Goal: Transaction & Acquisition: Subscribe to service/newsletter

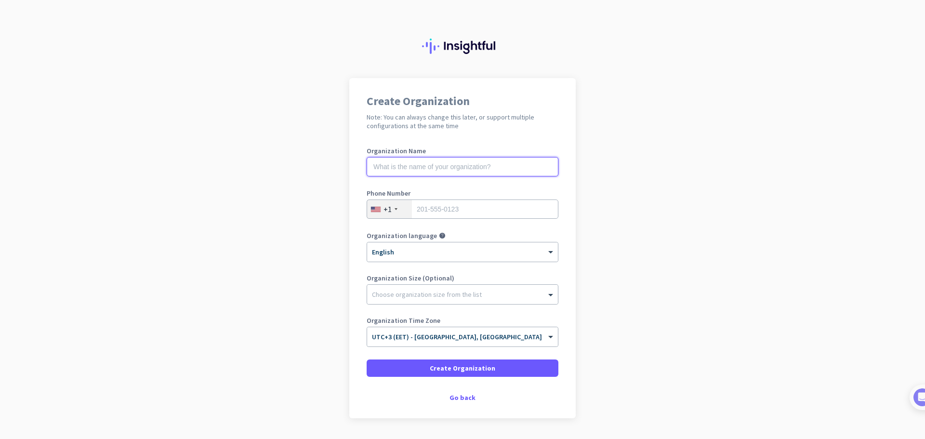
click at [388, 161] on input "text" at bounding box center [463, 166] width 192 height 19
type input "Uptrust CyberSec SRL"
click at [394, 213] on div "+1" at bounding box center [389, 209] width 45 height 18
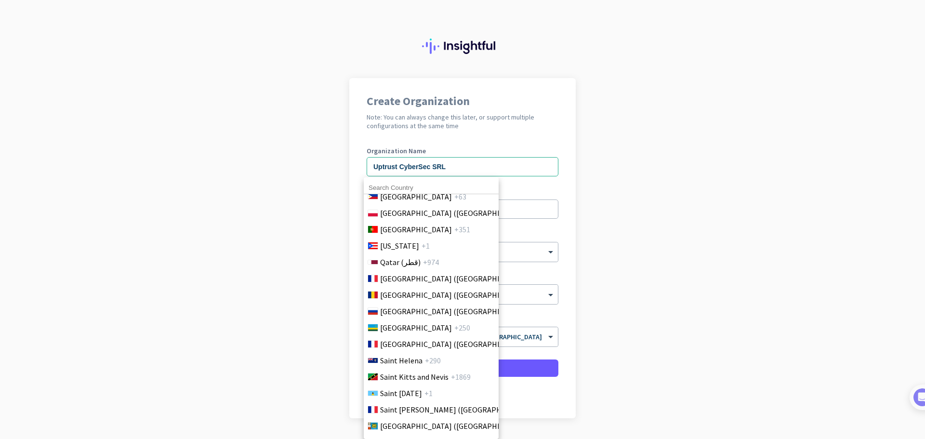
scroll to position [2892, 0]
click at [417, 297] on span "[GEOGRAPHIC_DATA] ([GEOGRAPHIC_DATA])" at bounding box center [455, 293] width 150 height 12
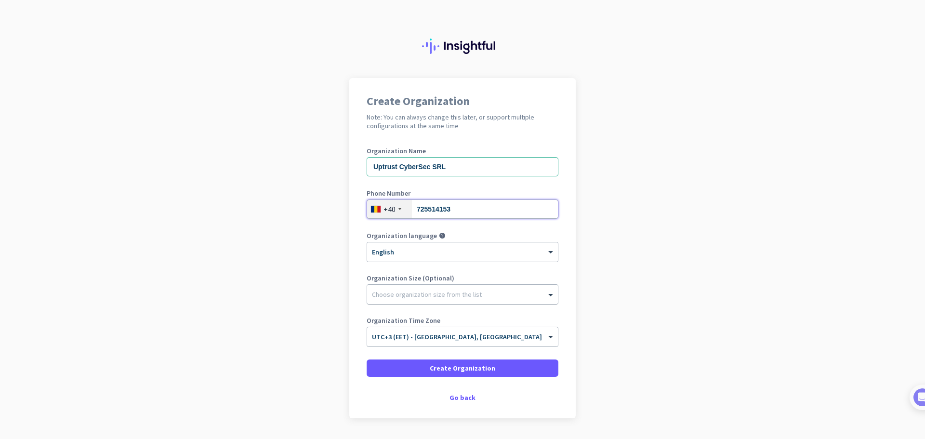
type input "725514153"
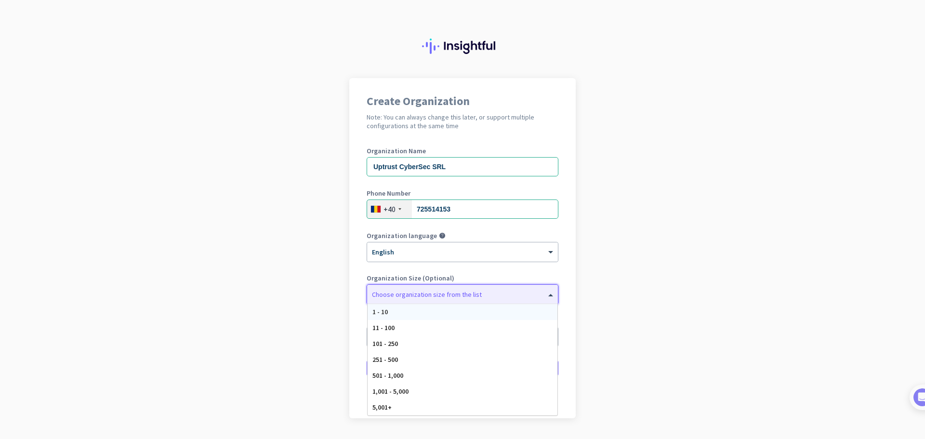
click at [441, 297] on div "Choose organization size from the list" at bounding box center [427, 294] width 110 height 9
click at [421, 313] on div "1 - 10" at bounding box center [463, 312] width 190 height 16
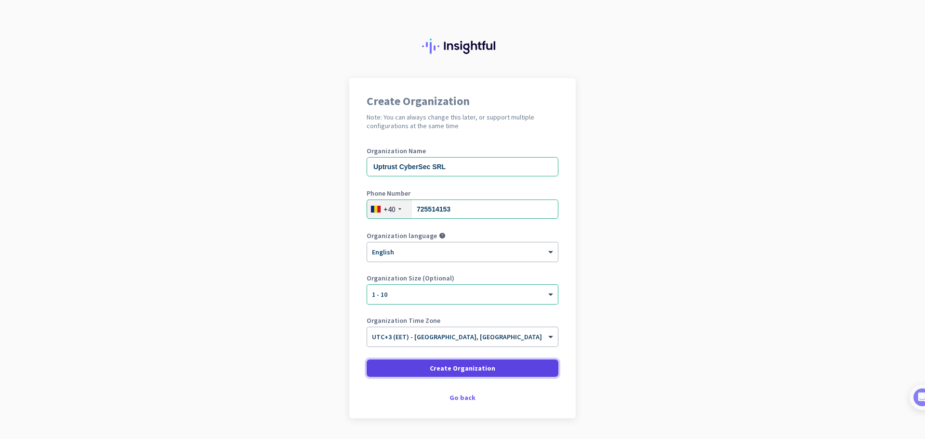
click at [482, 368] on span "Create Organization" at bounding box center [463, 368] width 66 height 10
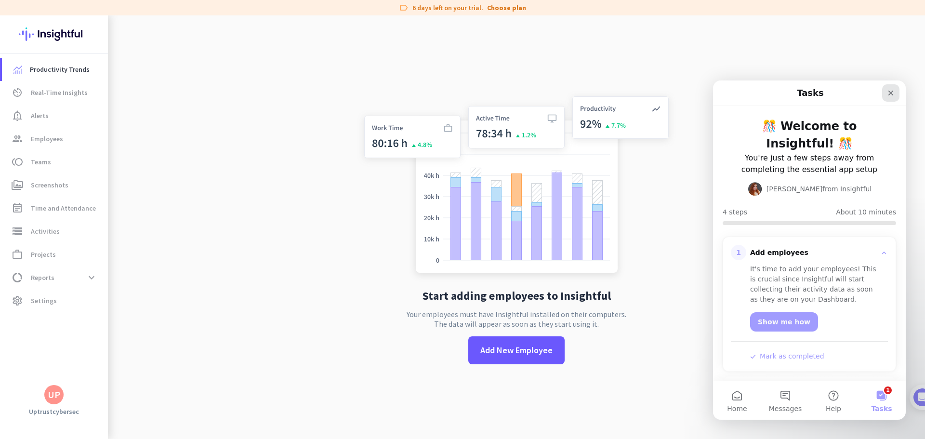
click at [892, 95] on icon "Close" at bounding box center [891, 93] width 8 height 8
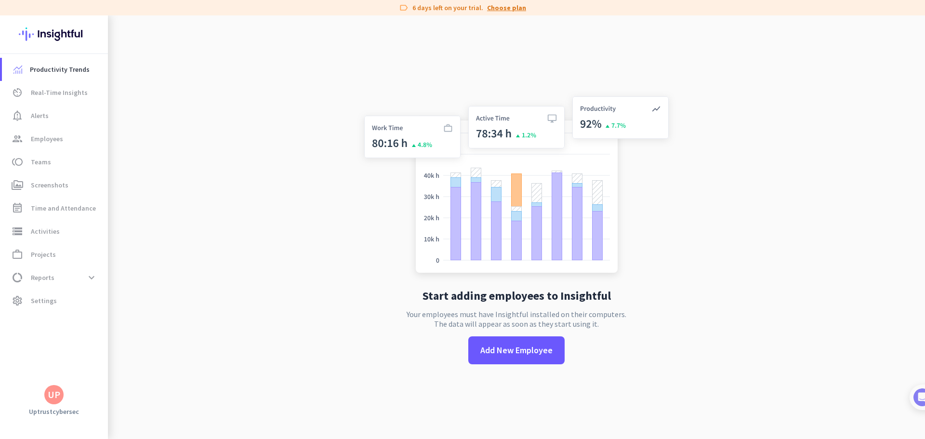
click at [494, 10] on link "Choose plan" at bounding box center [506, 8] width 39 height 10
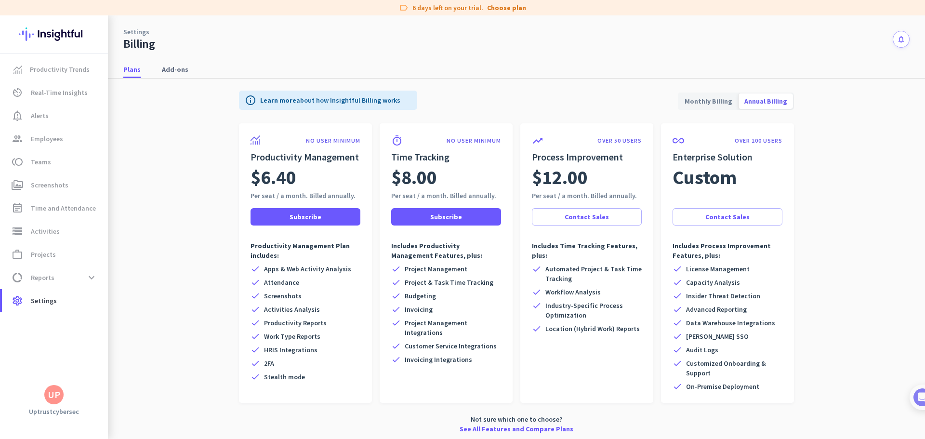
click at [705, 100] on span "Monthly Billing" at bounding box center [708, 101] width 59 height 23
click at [175, 67] on span "Add-ons" at bounding box center [175, 70] width 27 height 10
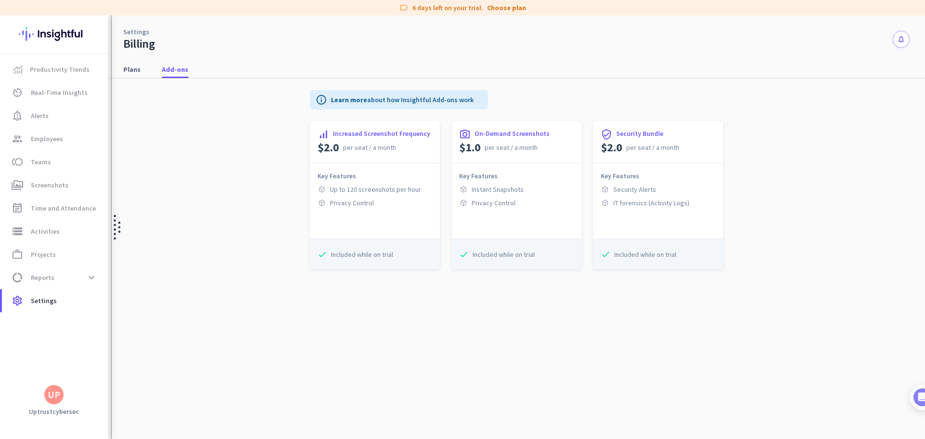
click at [118, 72] on img at bounding box center [117, 227] width 7 height 424
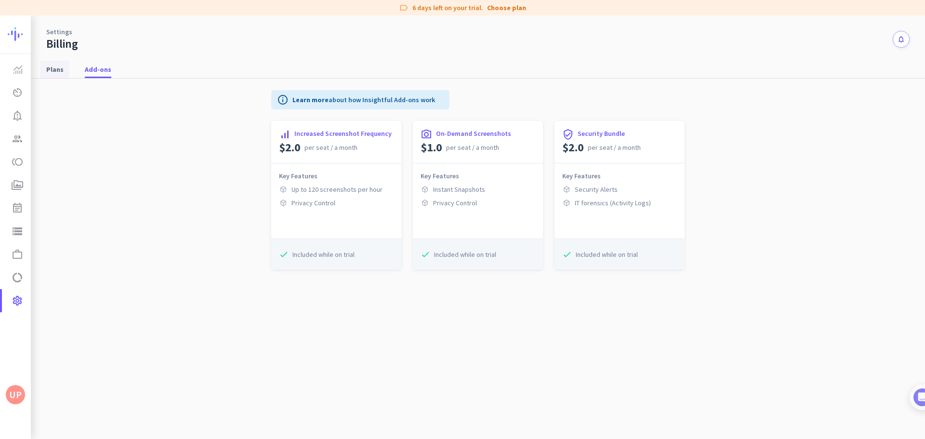
click at [51, 64] on span "Plans" at bounding box center [54, 69] width 17 height 17
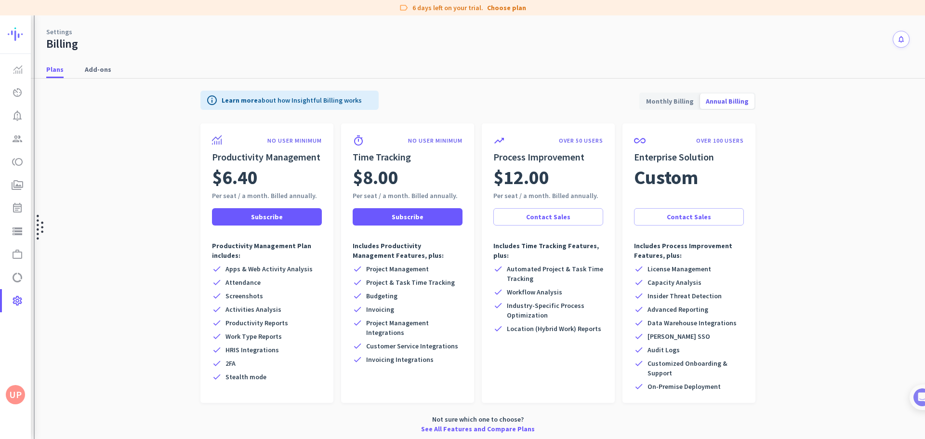
click at [42, 227] on img at bounding box center [40, 227] width 7 height 424
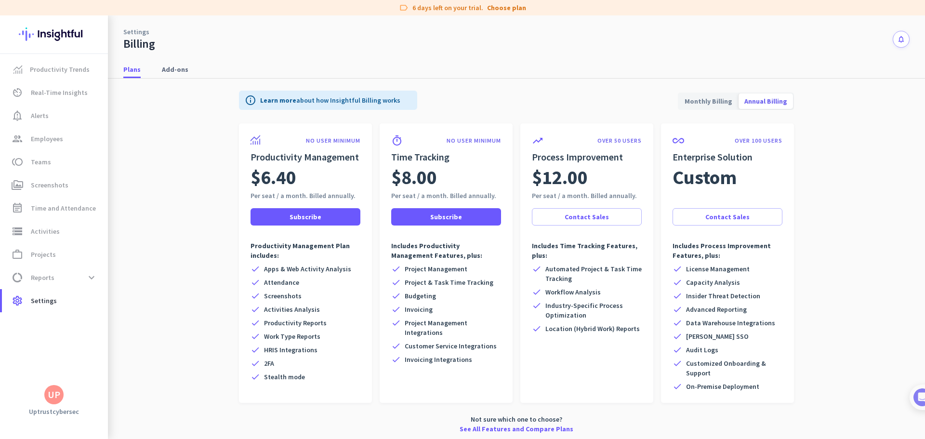
click at [708, 100] on span "Monthly Billing" at bounding box center [708, 101] width 59 height 23
click at [302, 216] on span "Subscribe" at bounding box center [306, 217] width 32 height 10
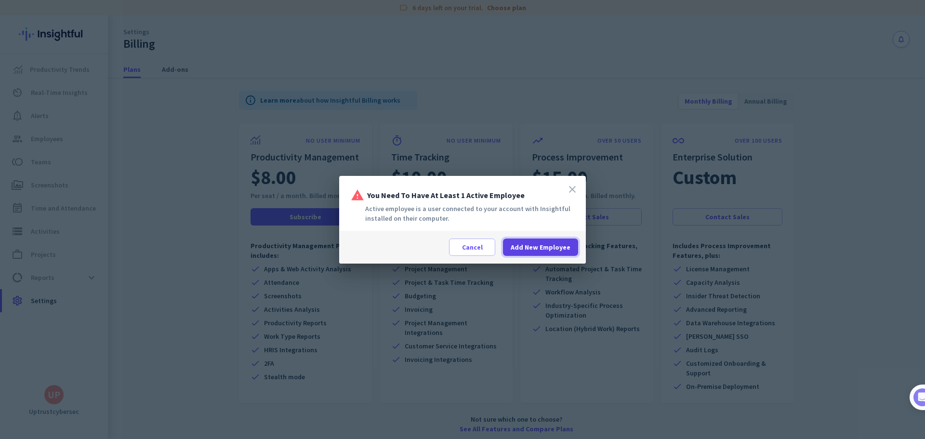
click at [516, 243] on span "Add New Employee" at bounding box center [541, 247] width 60 height 10
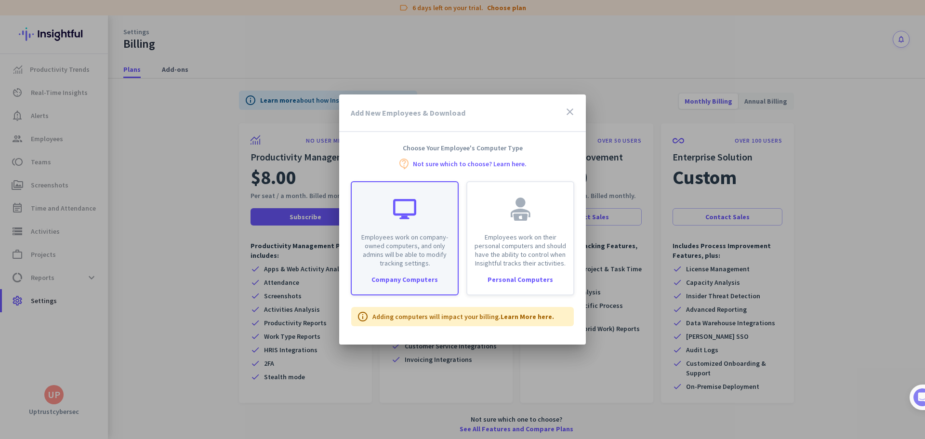
click at [433, 239] on p "Employees work on company-owned computers, and only admins will be able to modi…" at bounding box center [405, 250] width 94 height 35
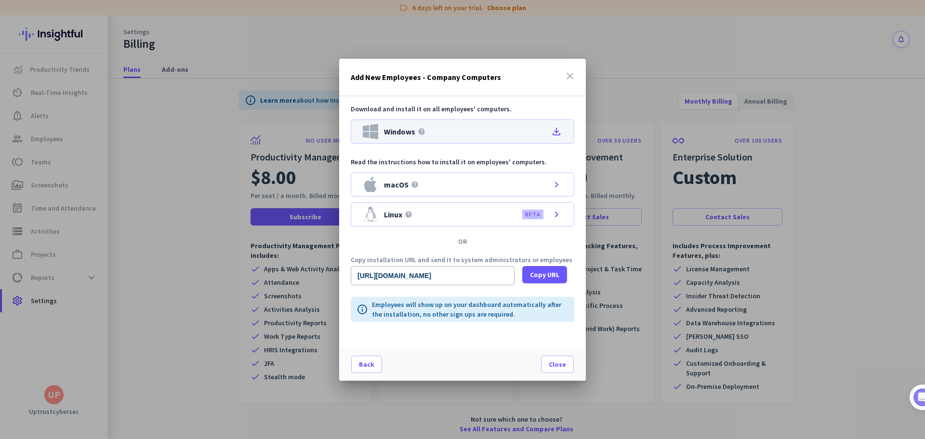
click at [558, 128] on icon "file_download" at bounding box center [557, 132] width 12 height 12
click at [849, 266] on div at bounding box center [462, 219] width 925 height 439
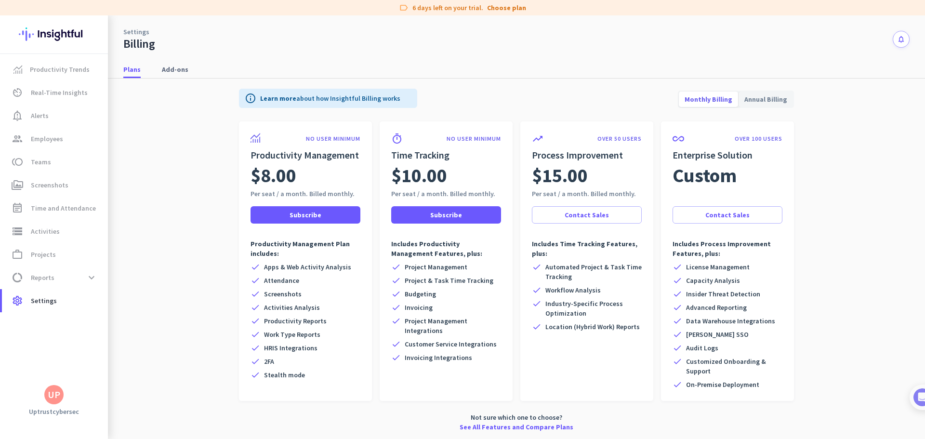
scroll to position [2, 0]
click at [63, 138] on span "group Employees" at bounding box center [55, 139] width 91 height 12
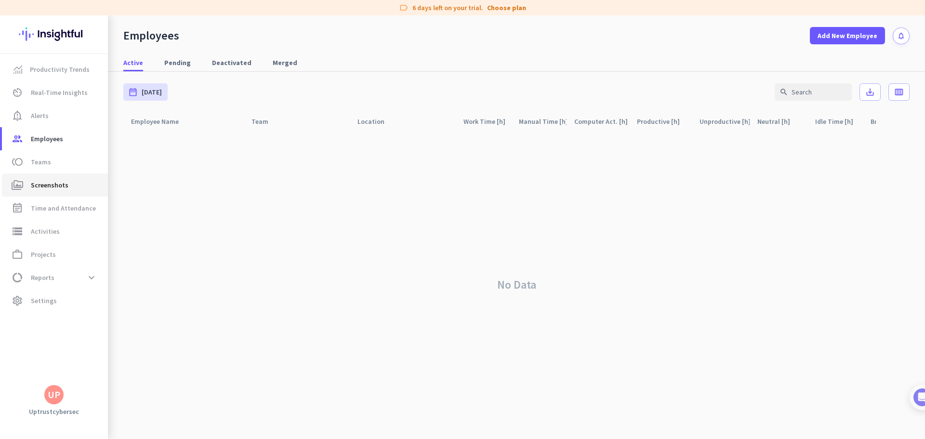
click at [45, 178] on link "perm_media Screenshots" at bounding box center [55, 185] width 106 height 23
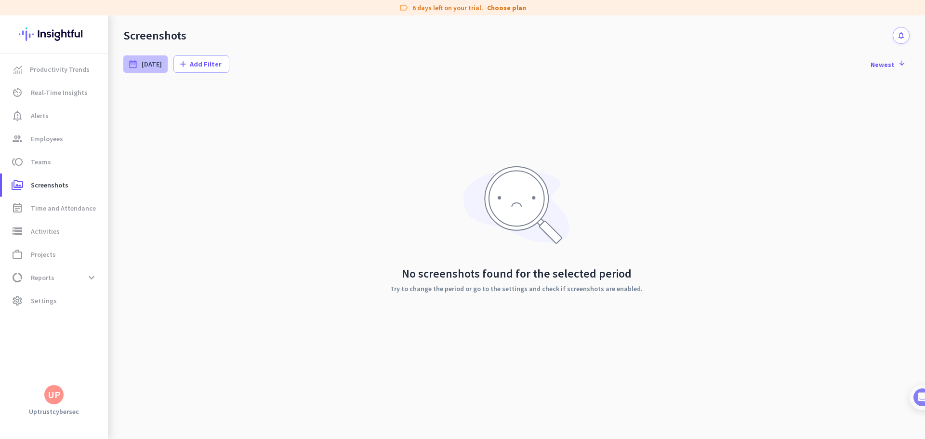
click at [153, 67] on span "[DATE]" at bounding box center [152, 64] width 20 height 10
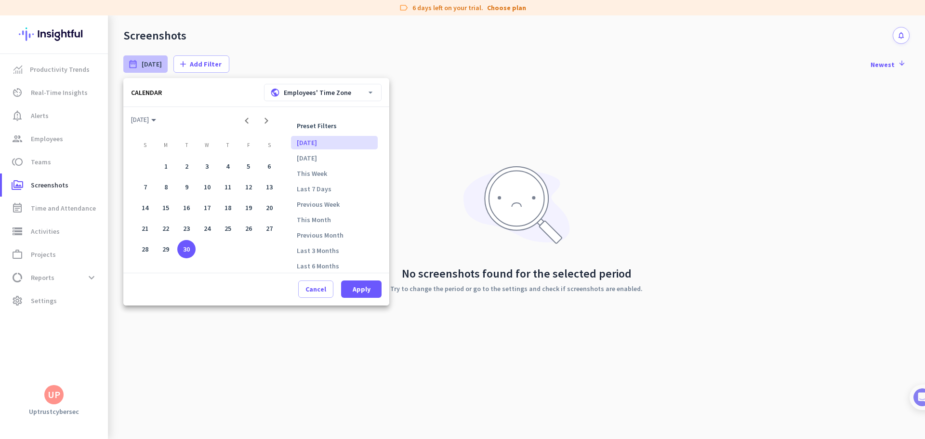
click at [191, 65] on div at bounding box center [462, 219] width 925 height 439
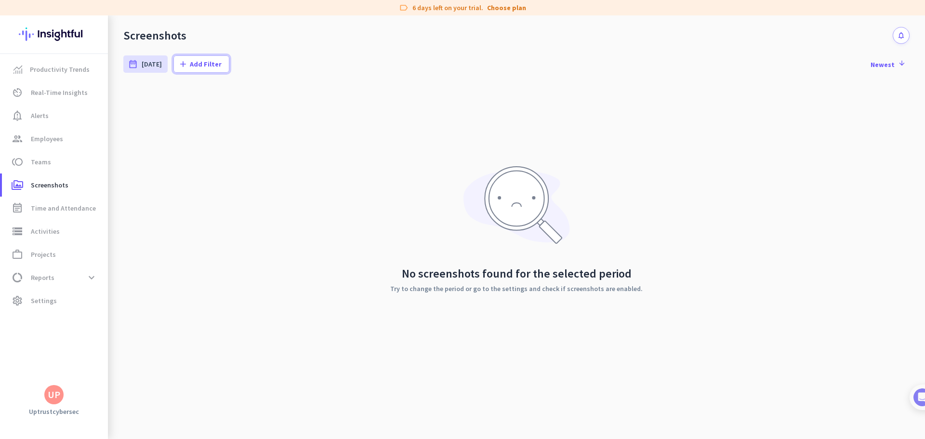
click at [191, 65] on span "Add Filter" at bounding box center [206, 64] width 32 height 10
click at [192, 103] on span "Employees" at bounding box center [217, 104] width 79 height 10
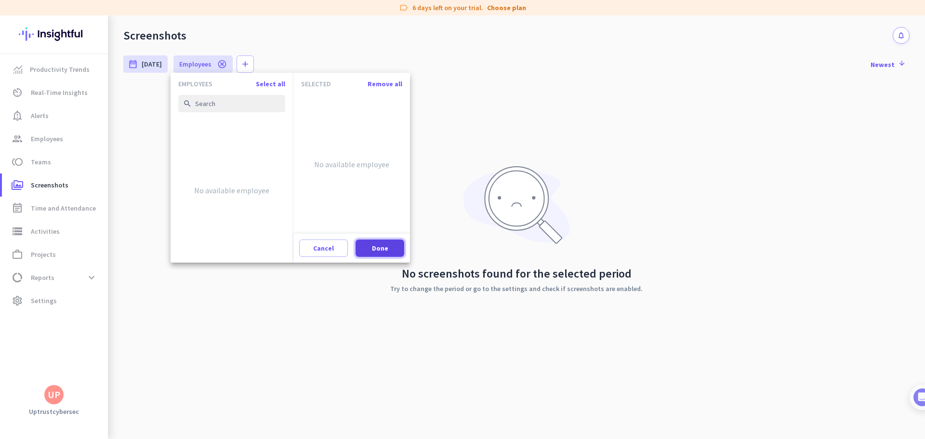
click at [383, 242] on span at bounding box center [380, 248] width 49 height 23
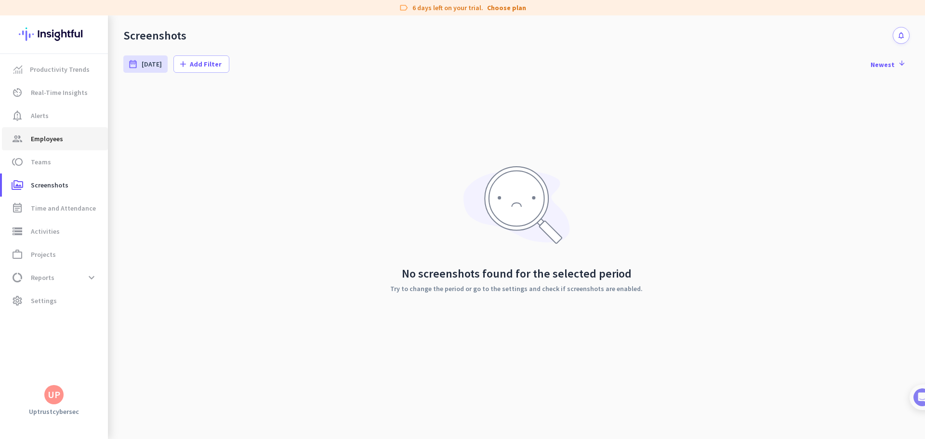
click at [48, 141] on span "Employees" at bounding box center [47, 139] width 32 height 12
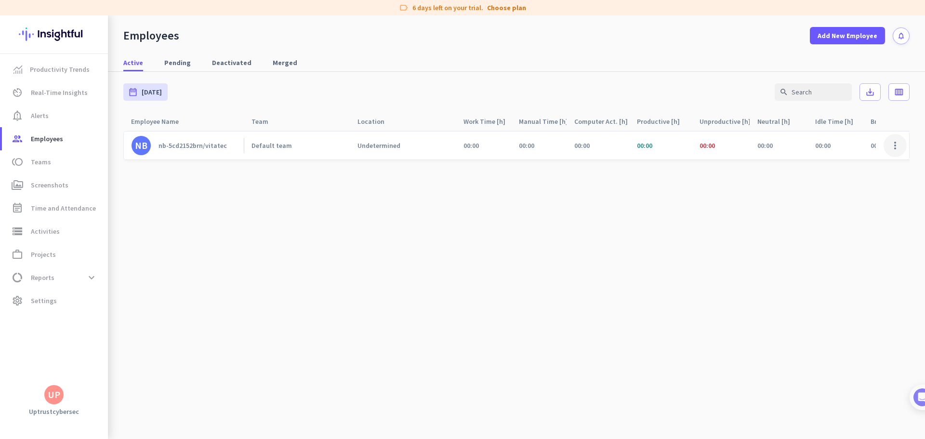
click at [892, 145] on span at bounding box center [895, 145] width 23 height 23
click at [892, 145] on div at bounding box center [462, 219] width 925 height 439
click at [171, 67] on span "Pending" at bounding box center [177, 63] width 27 height 10
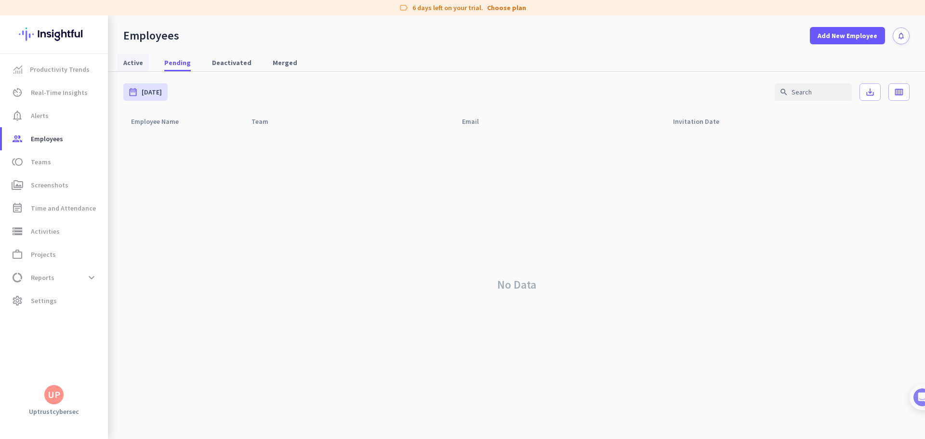
click at [142, 64] on span "Active" at bounding box center [133, 63] width 20 height 10
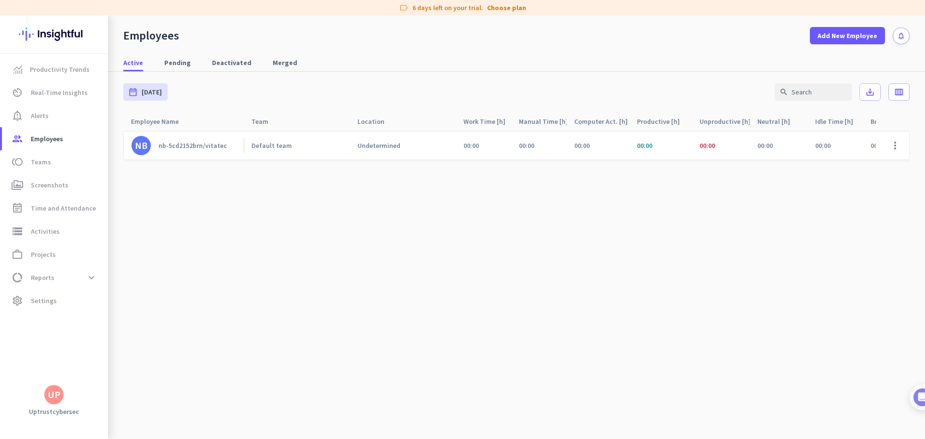
click at [223, 147] on div "nb-5cd2152brn/vitatec" at bounding box center [193, 145] width 68 height 9
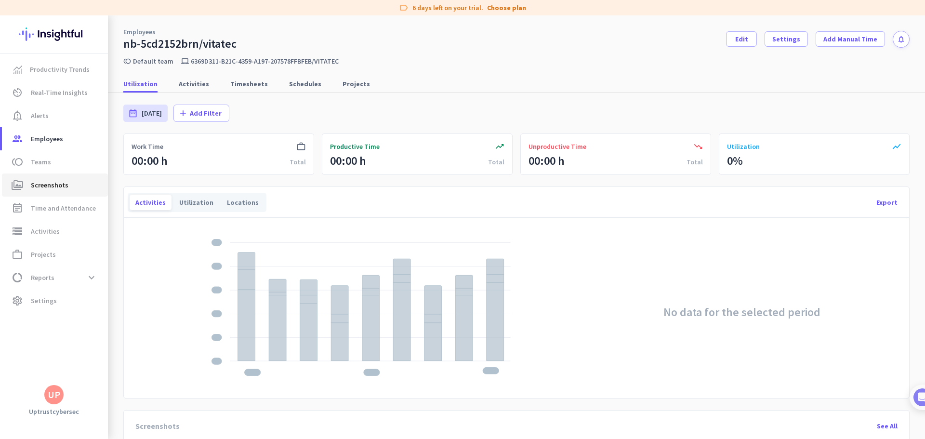
click at [54, 187] on span "Screenshots" at bounding box center [50, 185] width 38 height 12
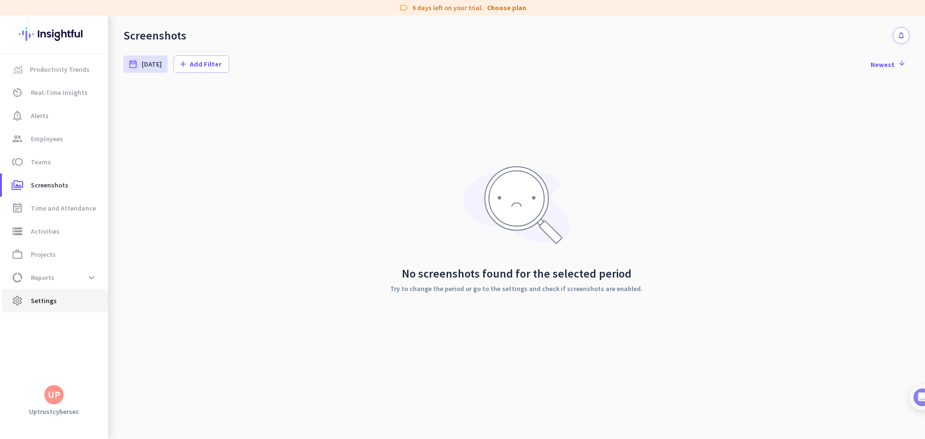
click at [59, 295] on span "settings Settings" at bounding box center [55, 301] width 91 height 12
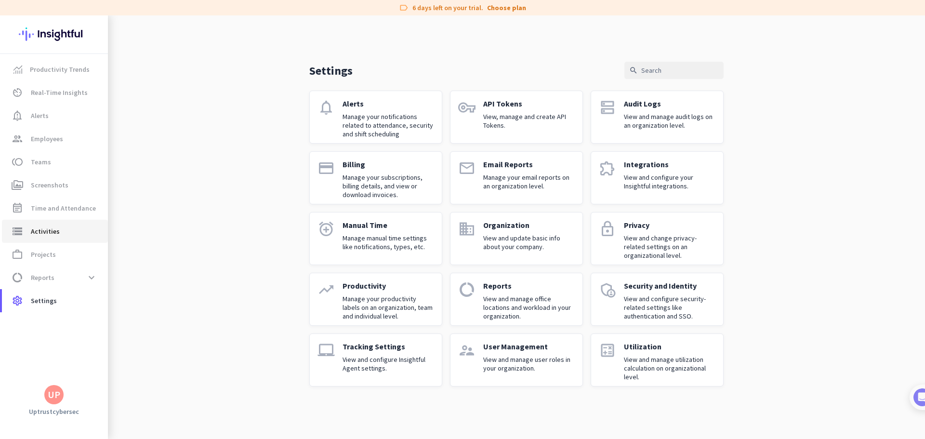
click at [50, 238] on link "storage Activities" at bounding box center [55, 231] width 106 height 23
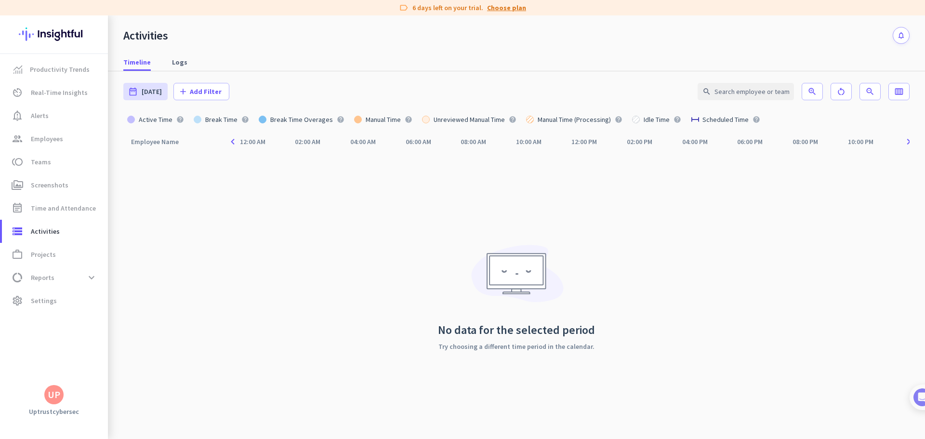
click at [503, 11] on link "Choose plan" at bounding box center [506, 8] width 39 height 10
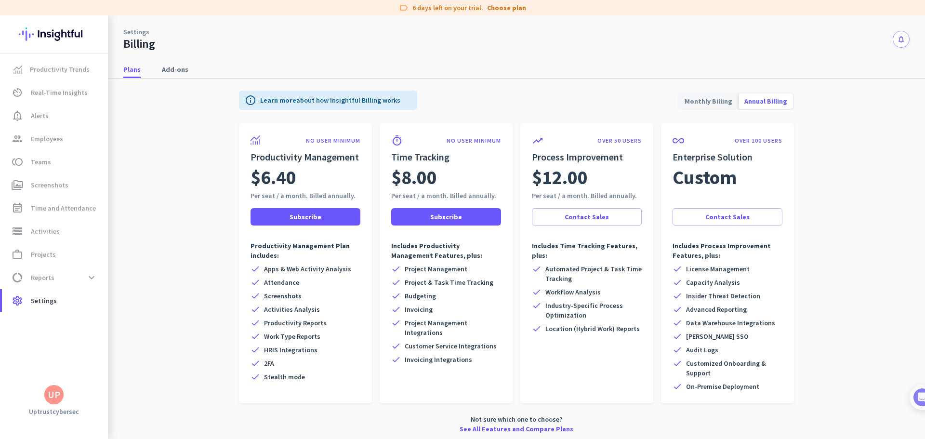
click at [702, 104] on span "Monthly Billing" at bounding box center [708, 101] width 59 height 23
click at [320, 224] on span at bounding box center [306, 216] width 110 height 23
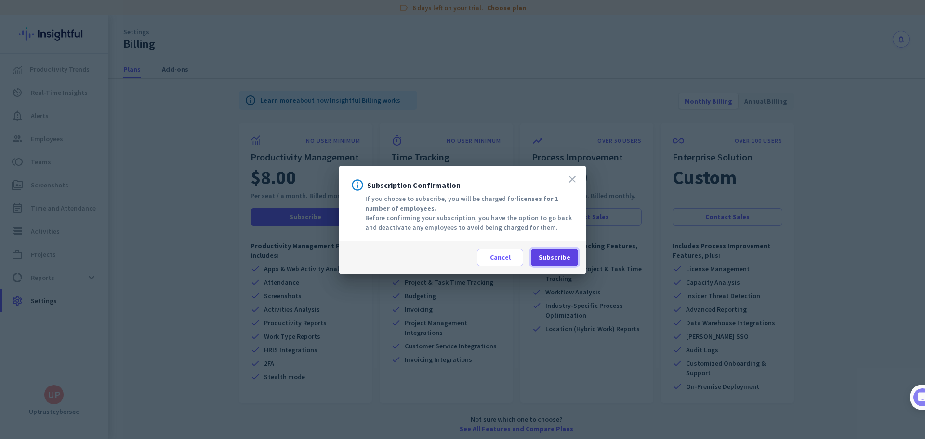
click at [554, 256] on span "Subscribe" at bounding box center [555, 258] width 32 height 10
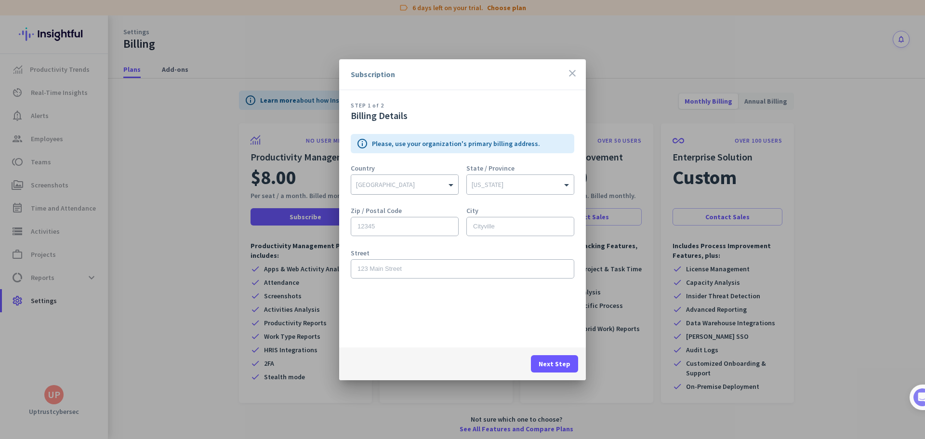
click at [432, 185] on input "text" at bounding box center [395, 182] width 78 height 7
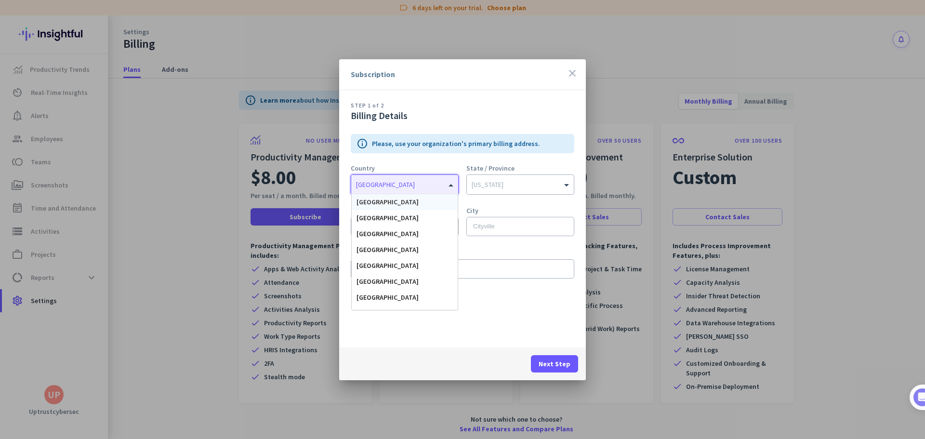
type input "r"
click at [402, 214] on div "[GEOGRAPHIC_DATA]" at bounding box center [405, 218] width 106 height 16
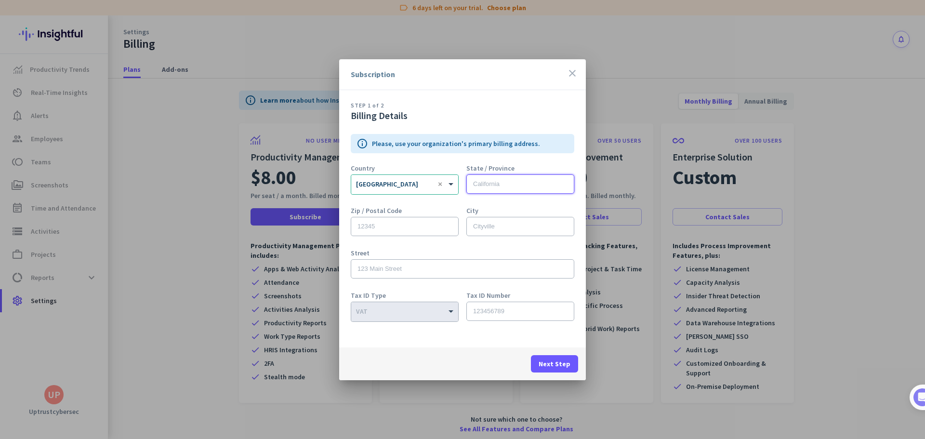
click at [497, 185] on input "text" at bounding box center [521, 183] width 108 height 19
type input "[GEOGRAPHIC_DATA]"
click at [428, 222] on input "text" at bounding box center [405, 226] width 108 height 19
type input "400104"
click at [489, 221] on input "text" at bounding box center [521, 226] width 108 height 19
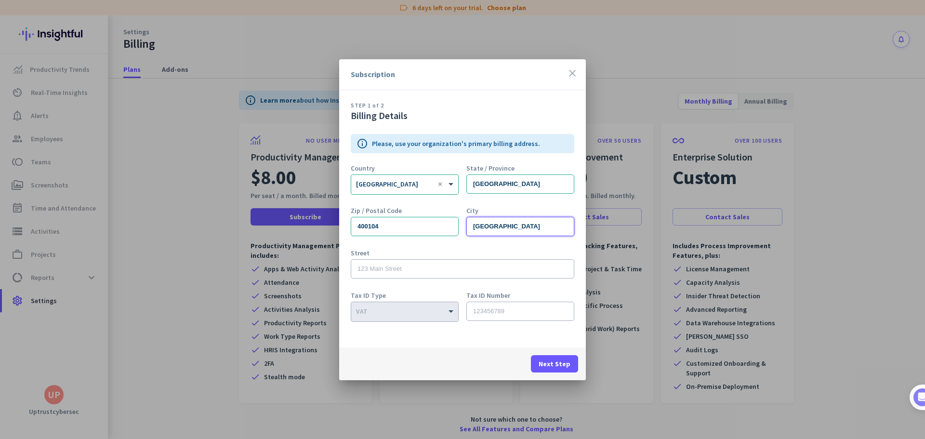
type input "[GEOGRAPHIC_DATA]"
click at [450, 269] on input "text" at bounding box center [463, 268] width 224 height 19
type input "Oasului 86-90"
drag, startPoint x: 488, startPoint y: 320, endPoint x: 497, endPoint y: 316, distance: 9.3
click at [489, 320] on input "text" at bounding box center [521, 311] width 108 height 19
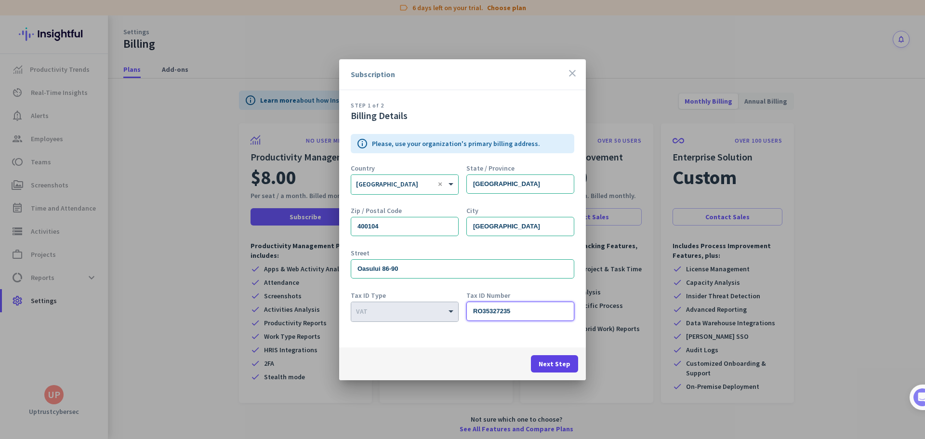
type input "RO35327235"
click at [543, 359] on span "Next Step" at bounding box center [555, 364] width 32 height 10
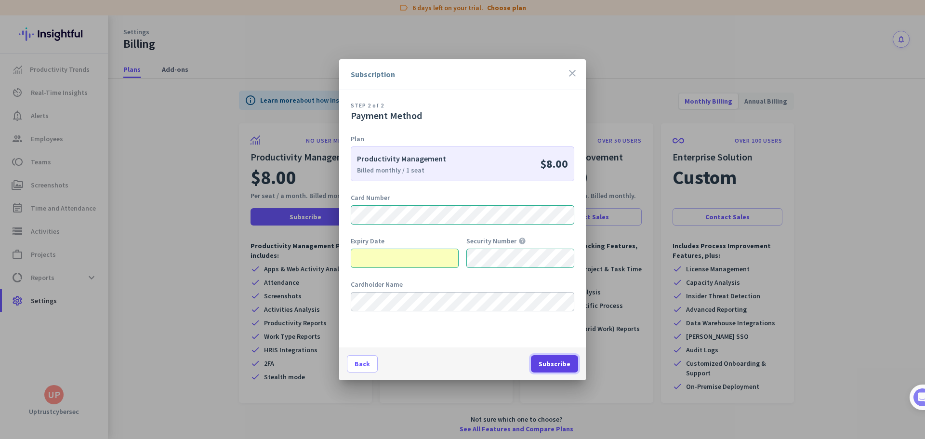
click at [559, 365] on span "Subscribe" at bounding box center [555, 364] width 32 height 10
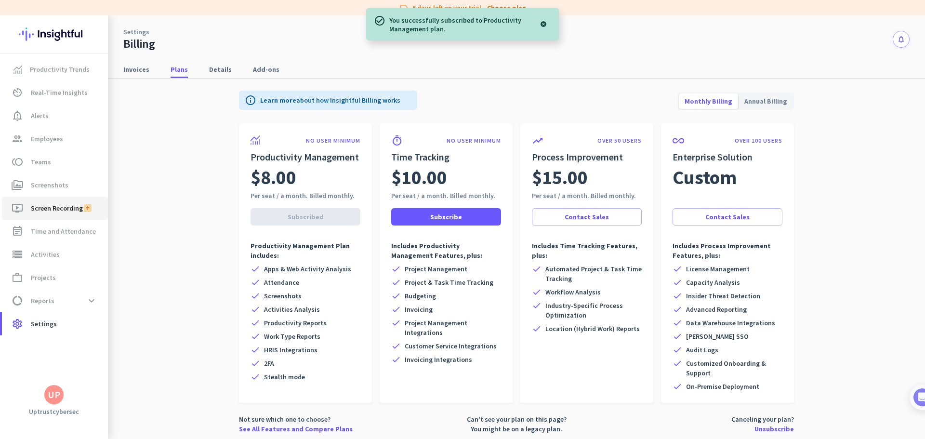
click at [53, 206] on span "Screen Recording" at bounding box center [57, 208] width 52 height 12
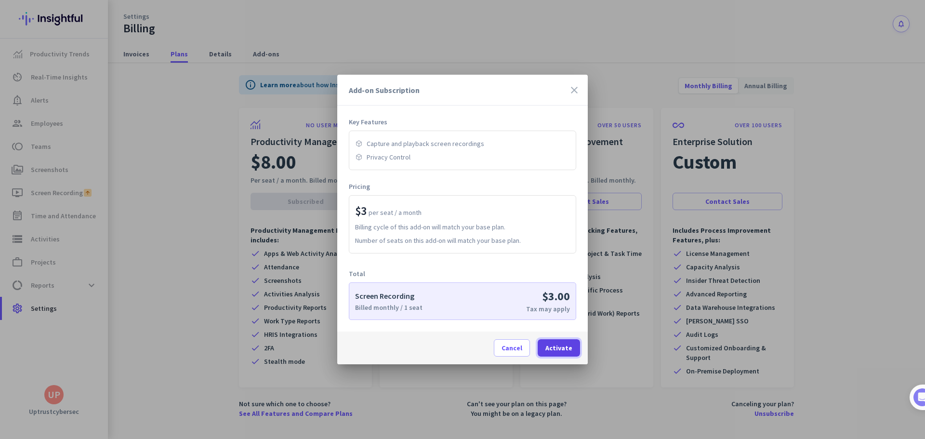
click at [561, 350] on span "Activate" at bounding box center [559, 348] width 27 height 10
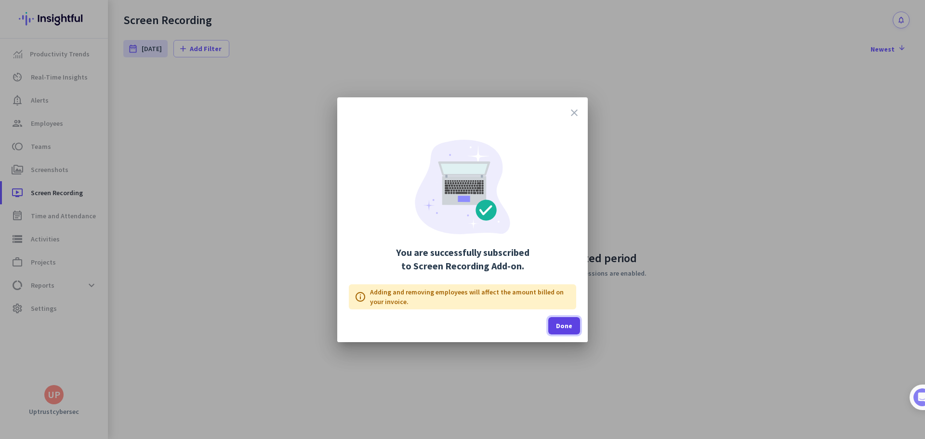
click at [557, 330] on span "Done" at bounding box center [564, 326] width 16 height 10
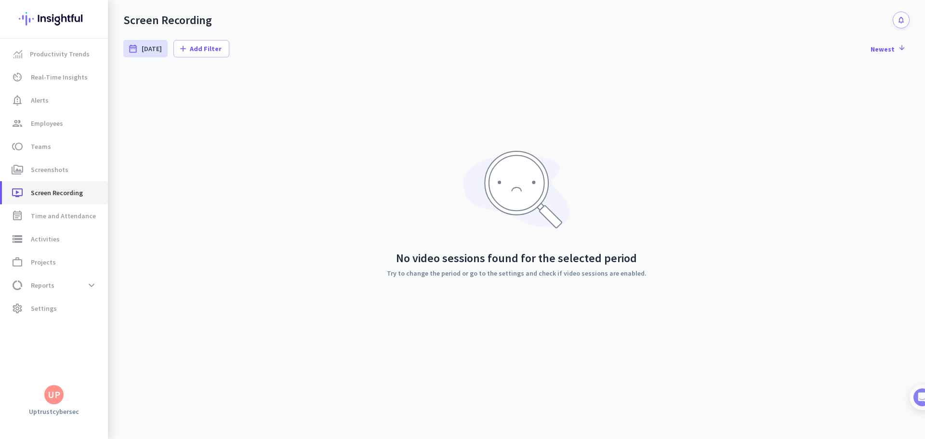
click at [61, 194] on span "Screen Recording" at bounding box center [57, 193] width 52 height 12
click at [54, 59] on span "Productivity Trends" at bounding box center [60, 54] width 60 height 12
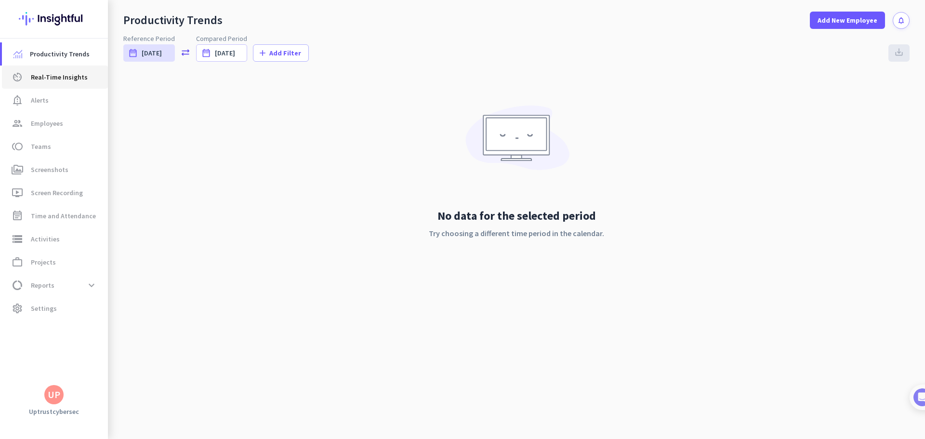
click at [53, 71] on span "Real-Time Insights" at bounding box center [59, 77] width 57 height 12
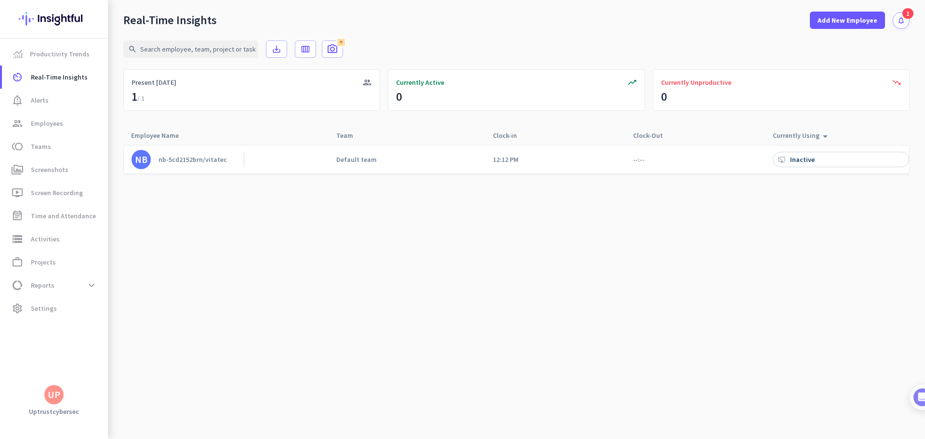
click at [820, 160] on div "desktop_access_disabled Inactive" at bounding box center [841, 159] width 136 height 15
click at [822, 158] on div "desktop_access_disabled Inactive" at bounding box center [841, 159] width 136 height 15
click at [806, 161] on div "Inactive" at bounding box center [803, 159] width 27 height 9
click at [802, 161] on div "Inactive" at bounding box center [803, 159] width 27 height 9
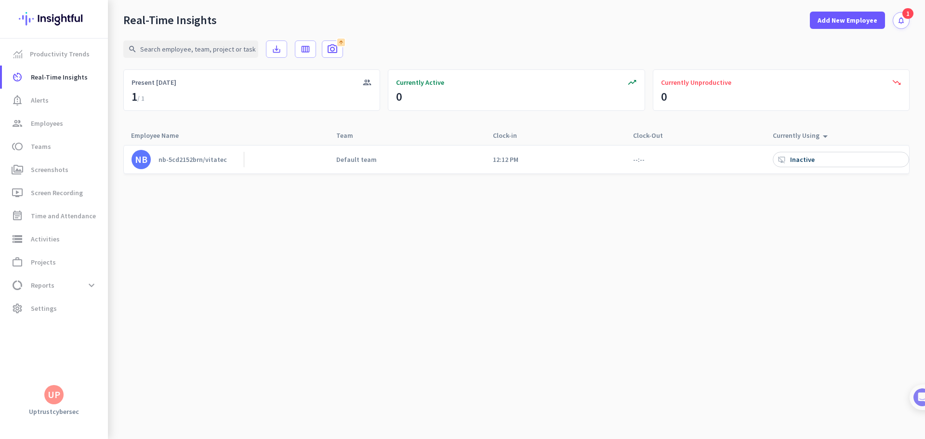
click at [204, 171] on div "NB nb-5cd2152brn/vitatec" at bounding box center [183, 160] width 120 height 28
click at [183, 162] on div "nb-5cd2152brn/vitatec" at bounding box center [193, 159] width 68 height 9
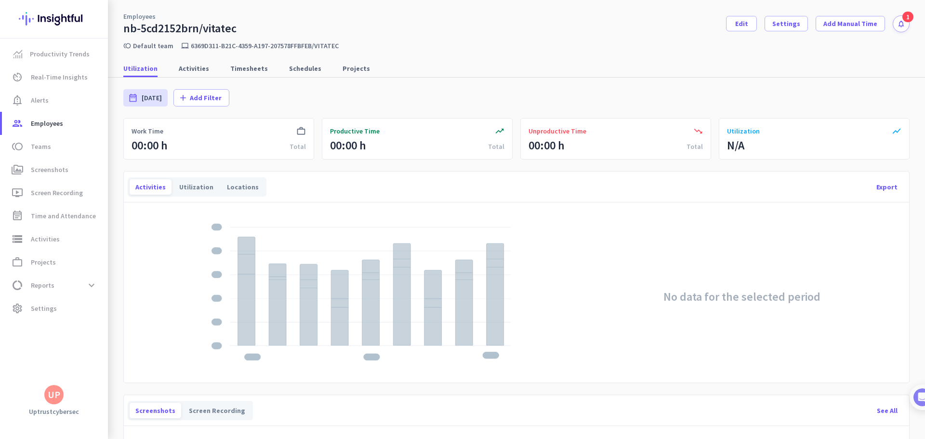
click at [212, 47] on p "6369d311-b21c-4359-a197-207578ffbfeb/vitatec" at bounding box center [265, 45] width 148 height 9
click at [728, 24] on span at bounding box center [742, 23] width 30 height 23
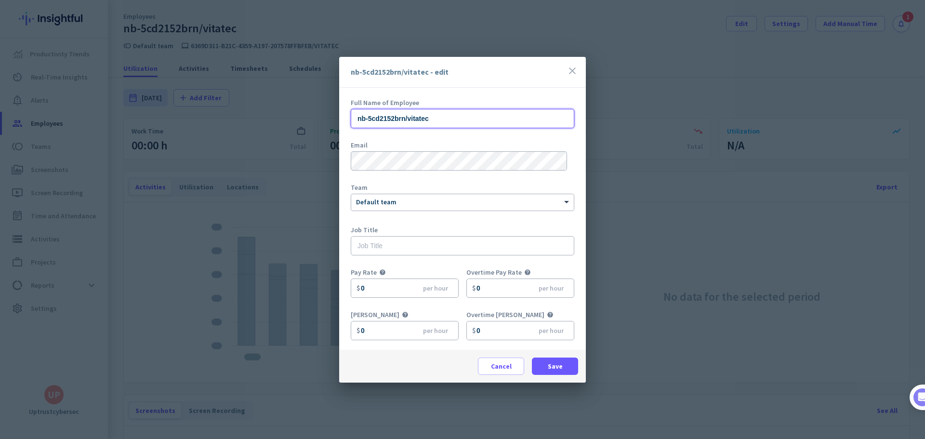
drag, startPoint x: 439, startPoint y: 117, endPoint x: 351, endPoint y: 118, distance: 87.7
click at [351, 118] on input "nb-5cd2152brn/vitatec" at bounding box center [463, 118] width 224 height 19
type input "CABINET 3"
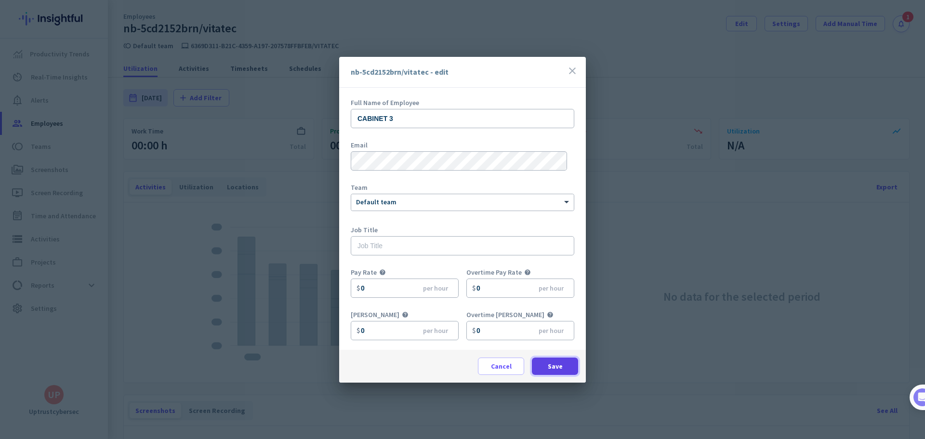
click at [550, 371] on span at bounding box center [555, 366] width 46 height 23
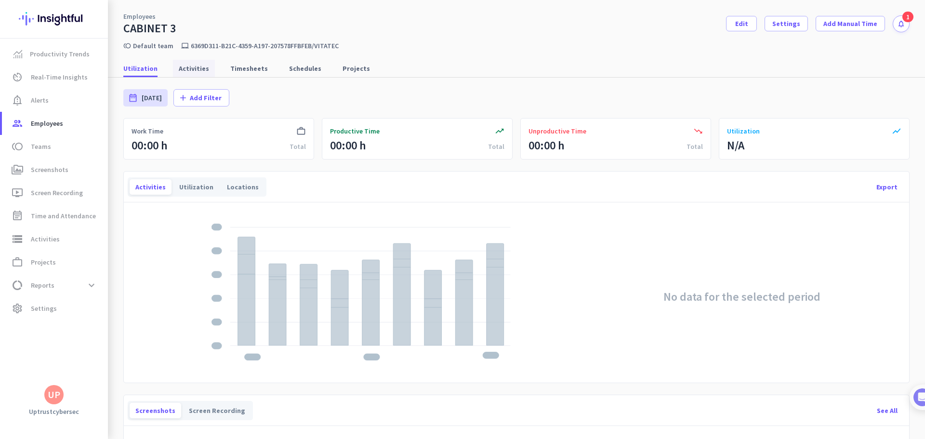
click at [207, 70] on link "Activities" at bounding box center [194, 68] width 42 height 17
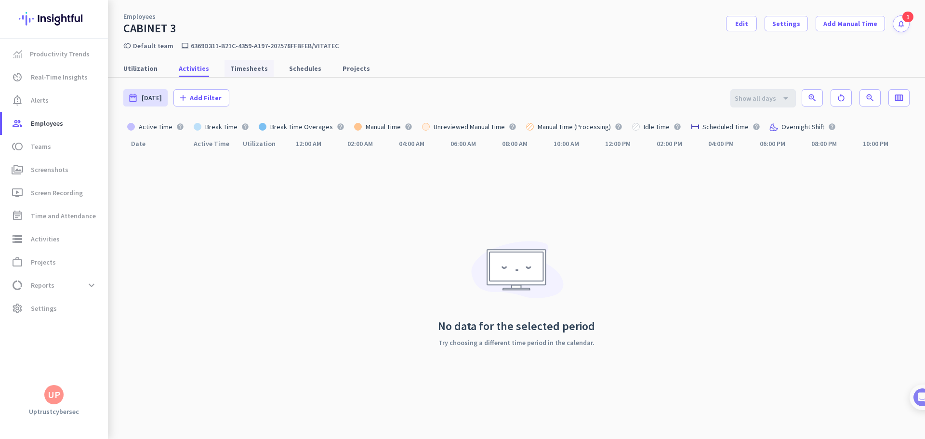
click at [242, 67] on span "Timesheets" at bounding box center [249, 69] width 38 height 10
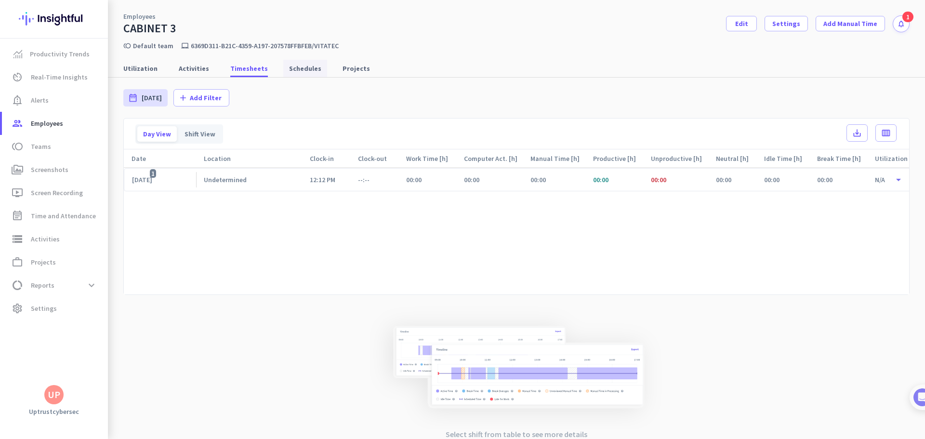
click at [290, 68] on span "Schedules" at bounding box center [305, 69] width 32 height 10
type input "[DATE] - [DATE]"
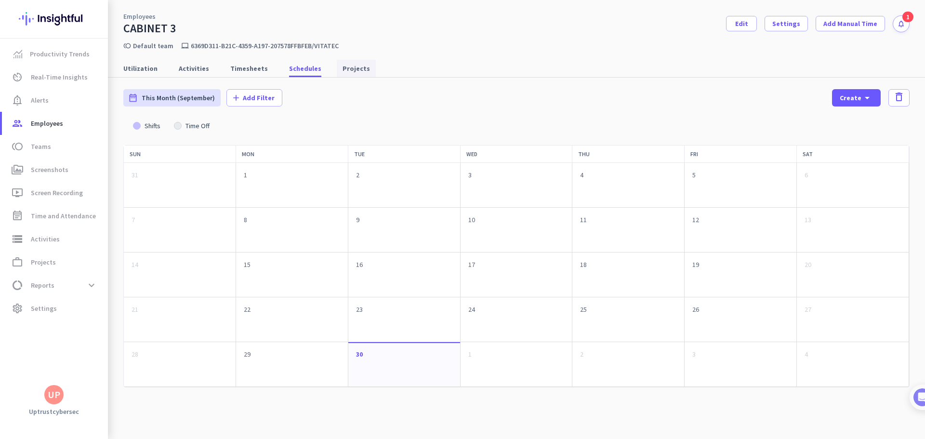
click at [343, 72] on span "Projects" at bounding box center [356, 69] width 27 height 10
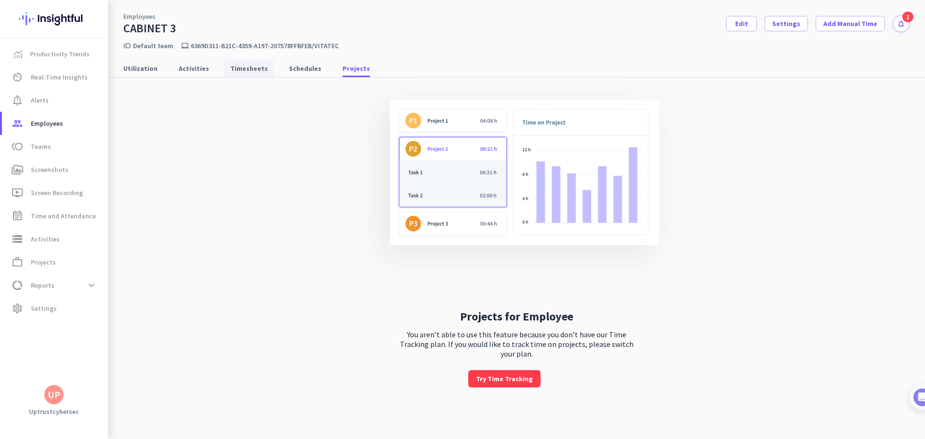
click at [255, 71] on span "Timesheets" at bounding box center [249, 69] width 38 height 10
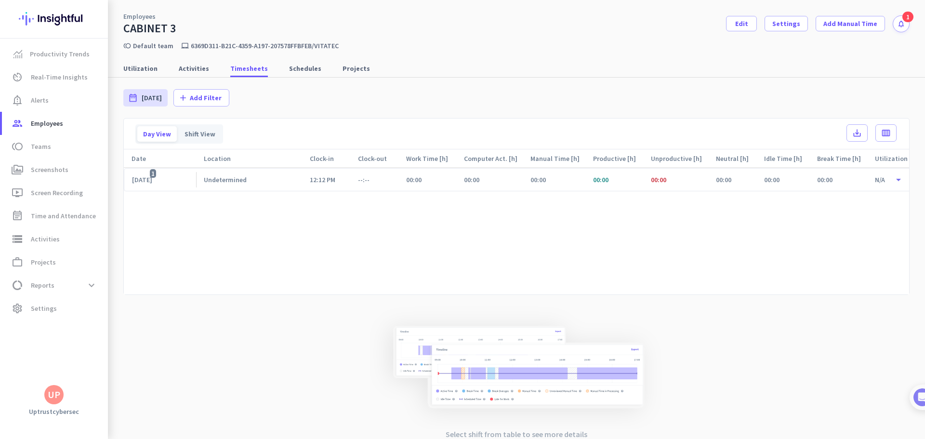
click at [159, 180] on div "[DATE] 1" at bounding box center [145, 179] width 27 height 9
click at [41, 175] on span "Screenshots" at bounding box center [50, 170] width 38 height 12
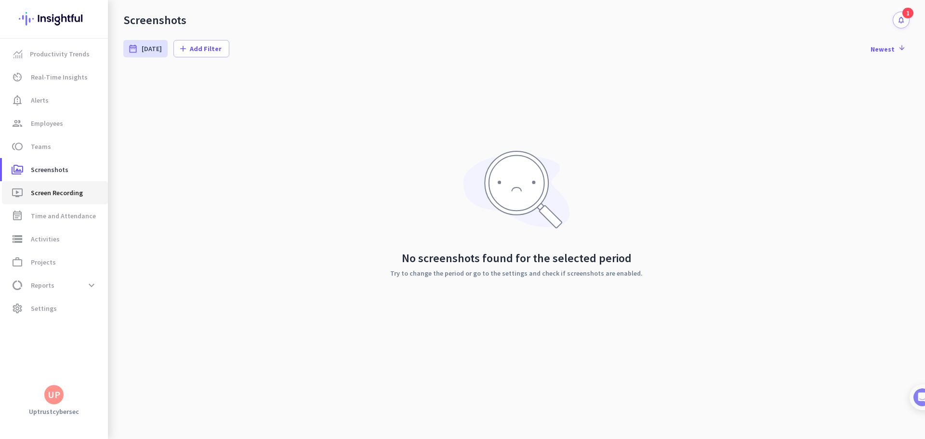
click at [45, 195] on span "Screen Recording" at bounding box center [57, 193] width 52 height 12
click at [56, 55] on span "Productivity Trends" at bounding box center [60, 54] width 60 height 12
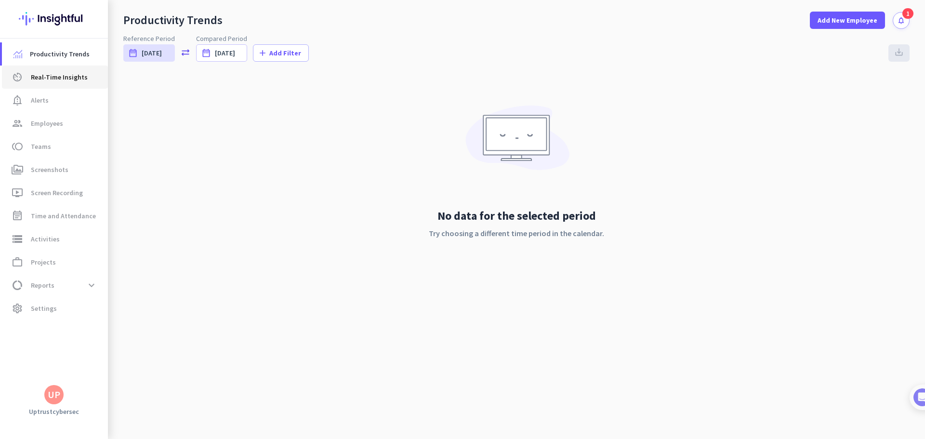
click at [50, 80] on span "Real-Time Insights" at bounding box center [59, 77] width 57 height 12
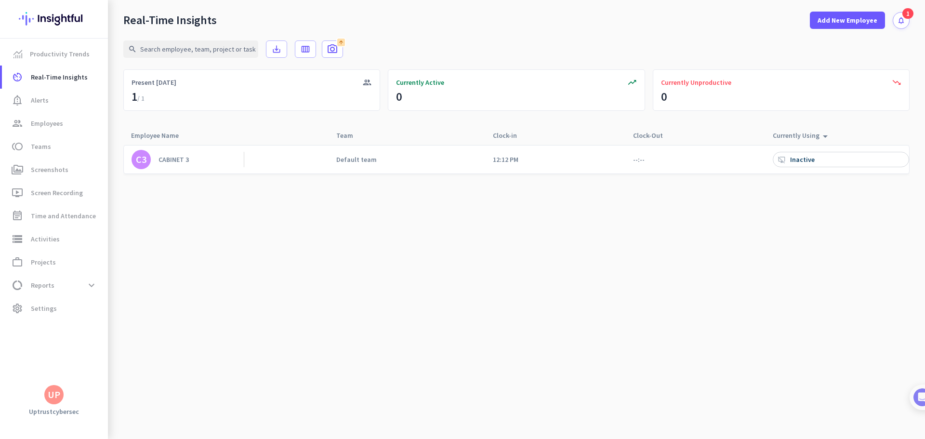
click at [802, 161] on div "Inactive" at bounding box center [803, 159] width 27 height 9
click at [91, 281] on span at bounding box center [91, 285] width 17 height 17
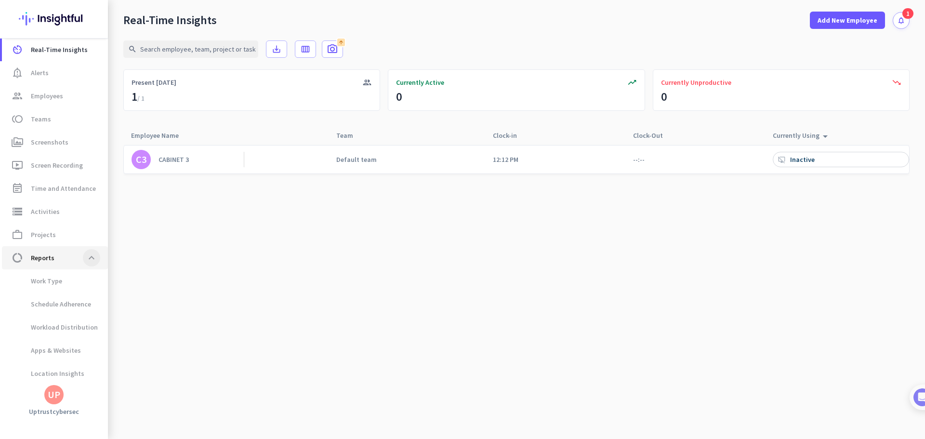
click at [92, 264] on span at bounding box center [91, 257] width 17 height 17
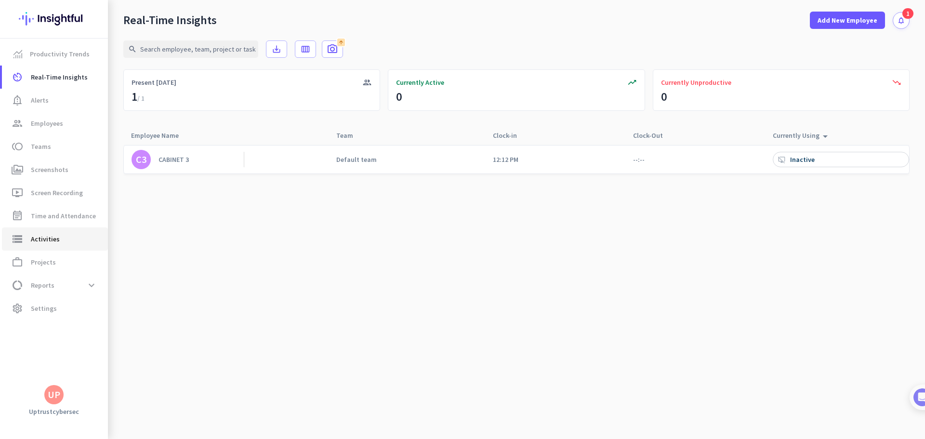
click at [50, 235] on span "Activities" at bounding box center [45, 239] width 29 height 12
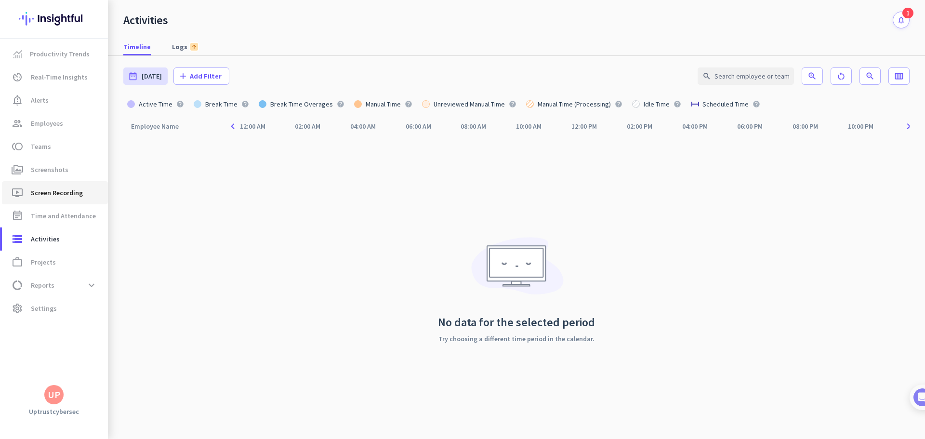
click at [55, 194] on span "Screen Recording" at bounding box center [57, 193] width 52 height 12
type input "[DATE] - [DATE]"
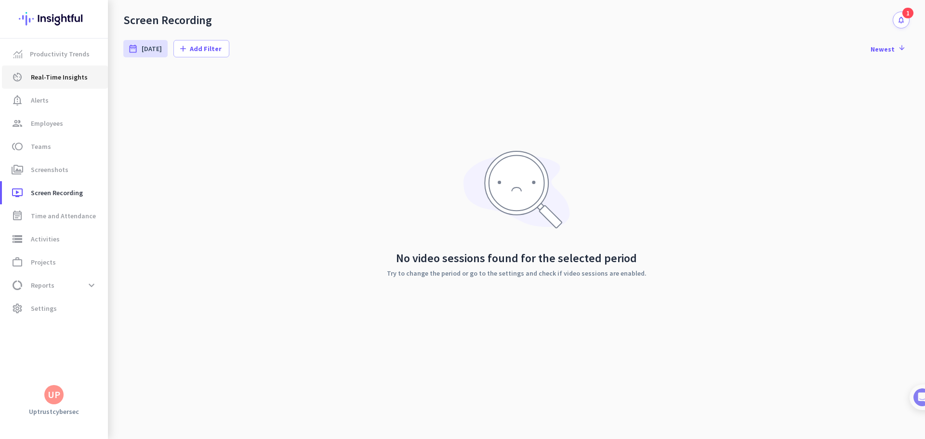
click at [50, 77] on span "Real-Time Insights" at bounding box center [59, 77] width 57 height 12
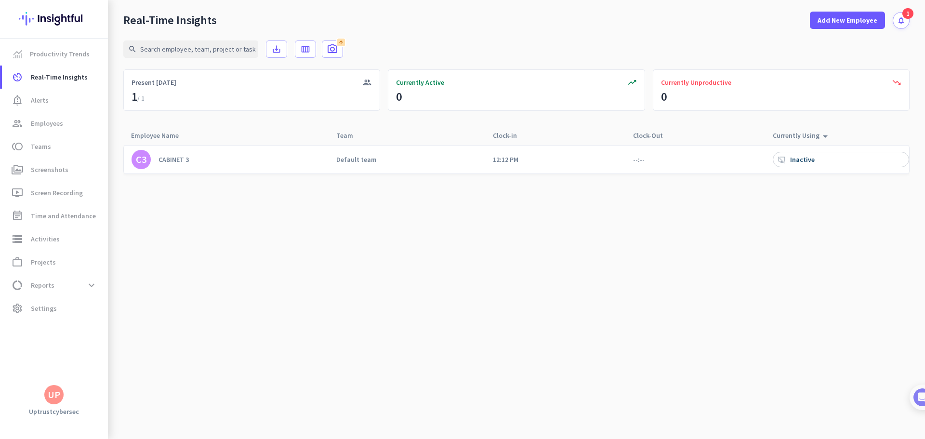
click at [810, 160] on div "Inactive" at bounding box center [803, 159] width 27 height 9
click at [821, 139] on icon "arrow_drop_up" at bounding box center [826, 137] width 12 height 12
click at [817, 153] on div "desktop_access_disabled Inactive" at bounding box center [841, 159] width 136 height 15
click at [808, 159] on div "Inactive" at bounding box center [803, 159] width 27 height 9
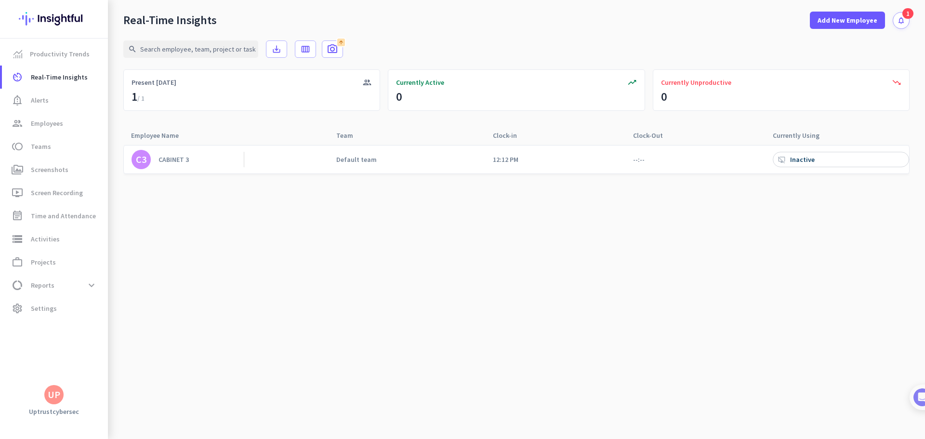
click at [808, 159] on div "Inactive" at bounding box center [803, 159] width 27 height 9
click at [47, 167] on span "Screenshots" at bounding box center [50, 170] width 38 height 12
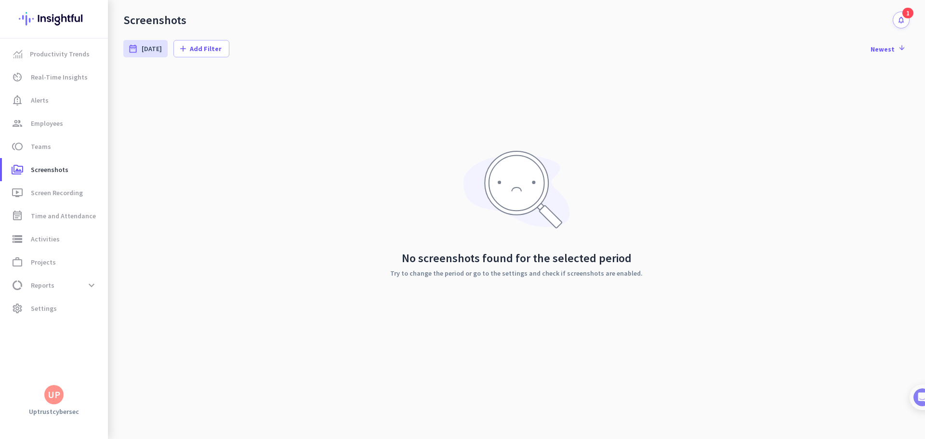
click at [904, 12] on div "1" at bounding box center [908, 13] width 11 height 11
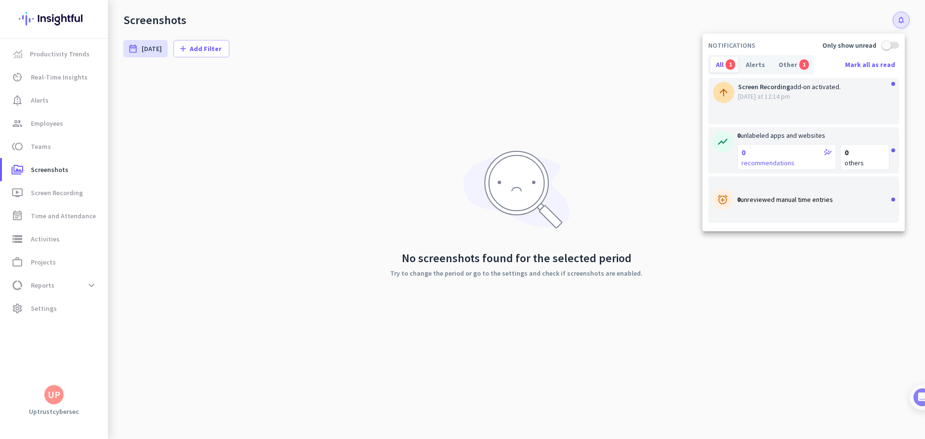
click at [898, 22] on div at bounding box center [462, 219] width 925 height 439
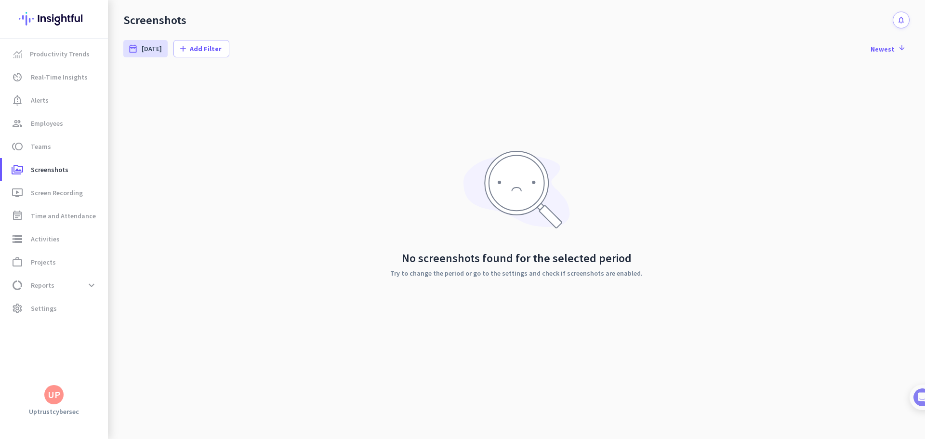
click at [900, 17] on icon "notifications" at bounding box center [901, 20] width 8 height 8
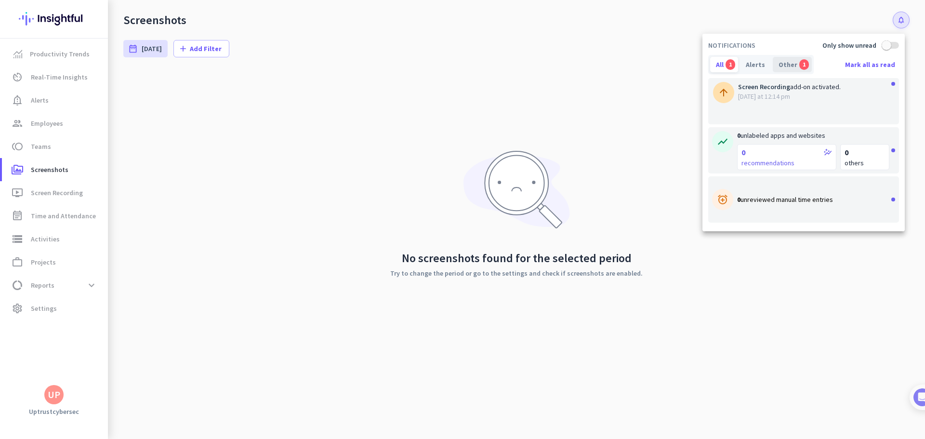
click at [796, 60] on div "Other 1" at bounding box center [792, 64] width 39 height 15
click at [767, 88] on span "Screen Recording" at bounding box center [764, 86] width 52 height 9
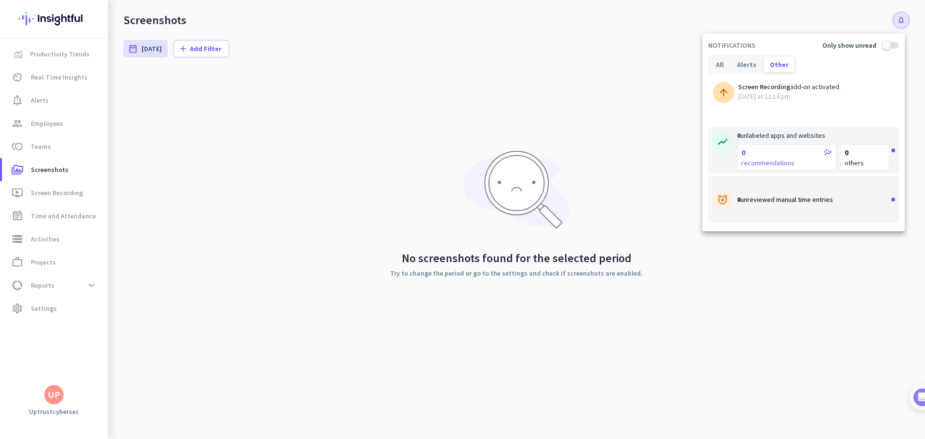
click at [745, 88] on span "Screen Recording" at bounding box center [764, 86] width 52 height 9
click at [714, 91] on div "arrow_upward" at bounding box center [723, 92] width 21 height 21
click at [894, 47] on span "button" at bounding box center [886, 45] width 19 height 19
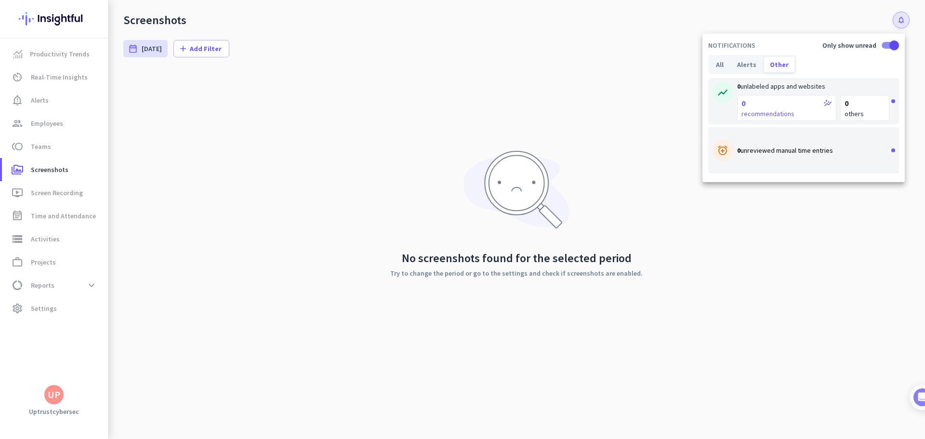
click at [595, 92] on div at bounding box center [462, 219] width 925 height 439
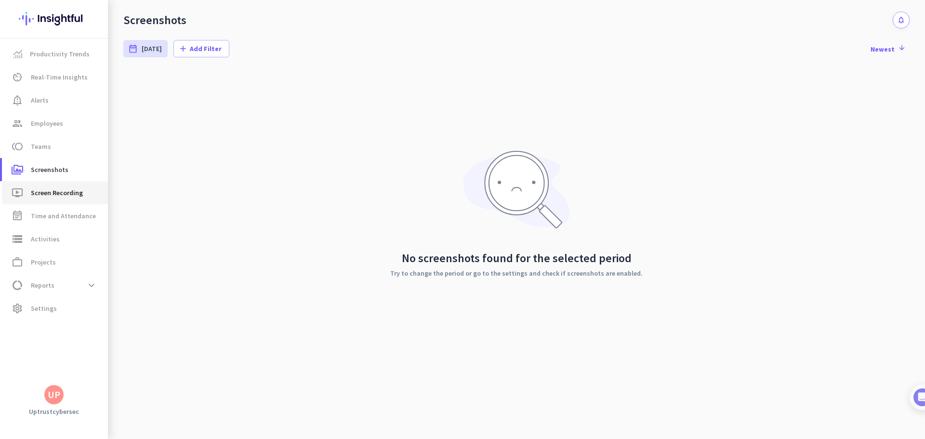
click at [44, 191] on span "Screen Recording" at bounding box center [57, 193] width 52 height 12
click at [46, 79] on span "Real-Time Insights" at bounding box center [59, 77] width 57 height 12
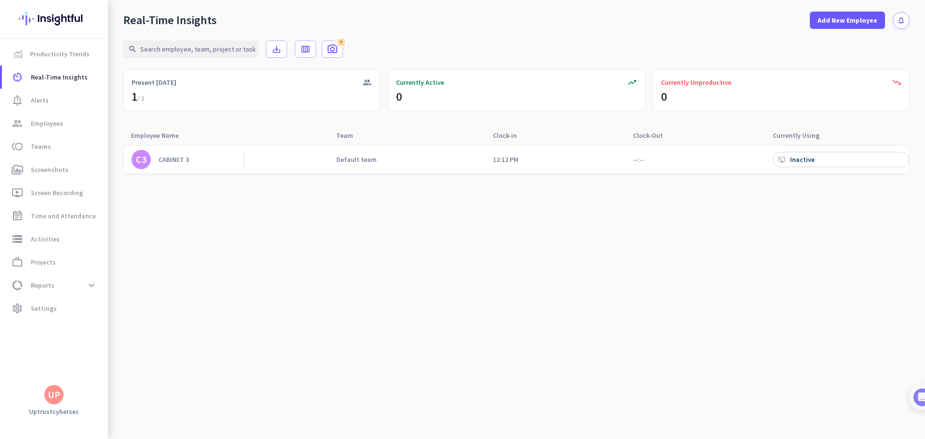
click at [795, 162] on div "Inactive" at bounding box center [803, 159] width 27 height 9
click at [634, 159] on app-real-time-attendance-cell "--:--" at bounding box center [639, 159] width 12 height 9
